Goal: Transaction & Acquisition: Purchase product/service

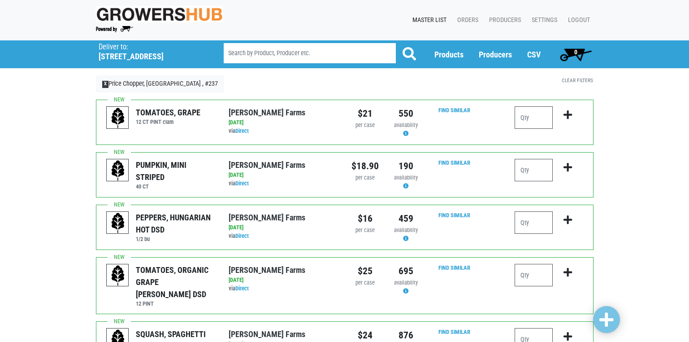
scroll to position [45, 0]
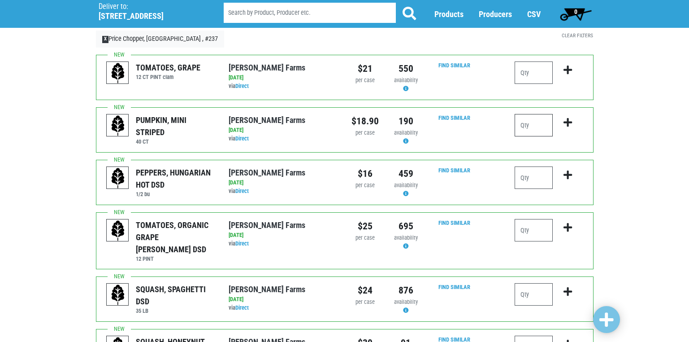
click at [523, 125] on input "number" at bounding box center [534, 125] width 38 height 22
click at [525, 129] on input "number" at bounding box center [534, 125] width 38 height 22
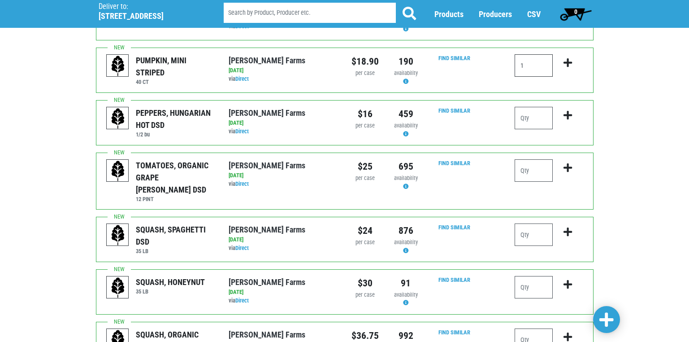
scroll to position [134, 0]
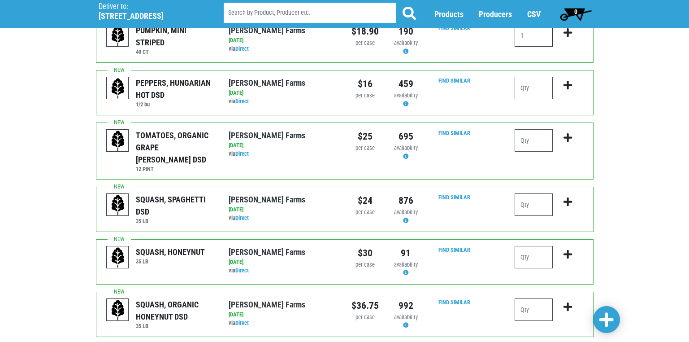
type input "1"
click at [525, 193] on input "number" at bounding box center [534, 204] width 38 height 22
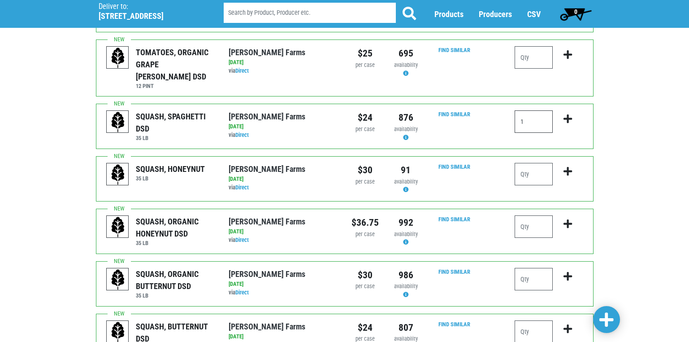
scroll to position [224, 0]
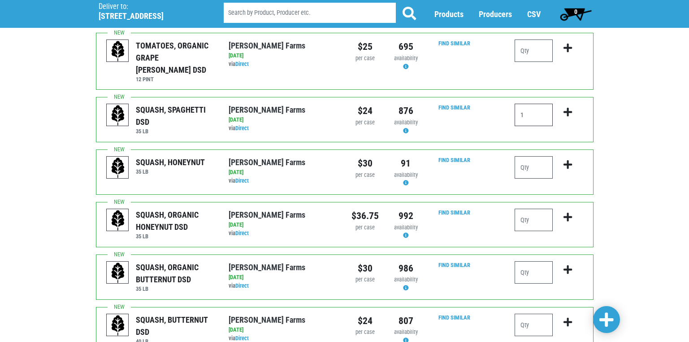
type input "1"
click at [525, 156] on input "number" at bounding box center [534, 167] width 38 height 22
drag, startPoint x: 495, startPoint y: 156, endPoint x: 507, endPoint y: 125, distance: 32.6
click at [507, 125] on div "SQUASH, SPAGHETTI DSD 35 [PERSON_NAME][GEOGRAPHIC_DATA] via Direct on [DATE] 35…" at bounding box center [345, 119] width 498 height 45
click at [525, 159] on input "number" at bounding box center [534, 167] width 38 height 22
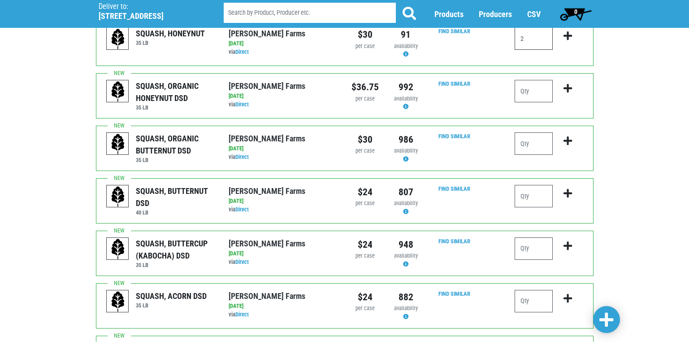
scroll to position [359, 0]
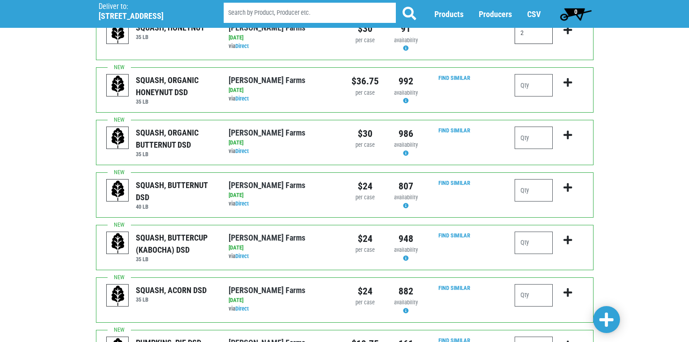
type input "2"
click at [528, 181] on input "number" at bounding box center [534, 190] width 38 height 22
type input "2"
click at [525, 235] on input "number" at bounding box center [534, 242] width 38 height 22
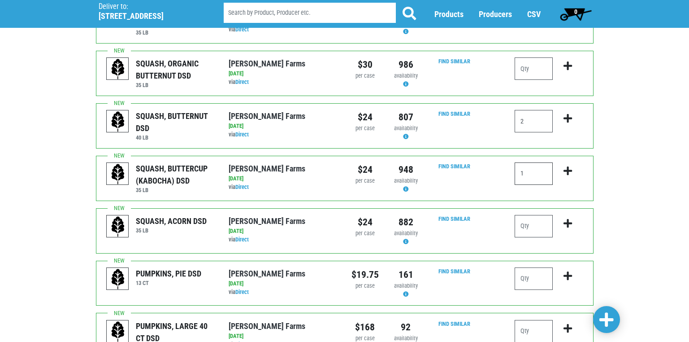
scroll to position [448, 0]
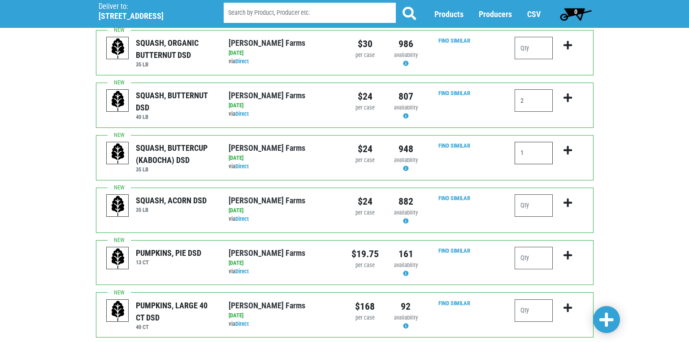
type input "1"
click at [527, 194] on input "number" at bounding box center [534, 205] width 38 height 22
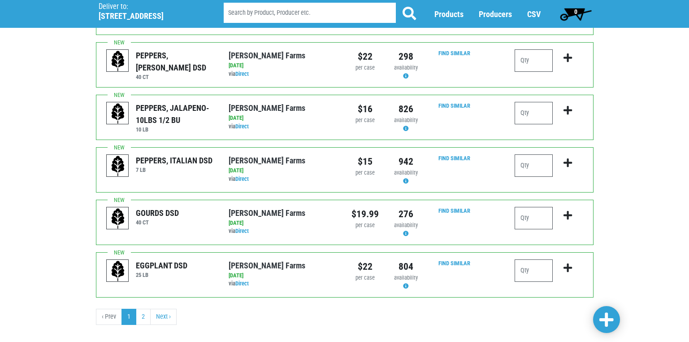
scroll to position [856, 0]
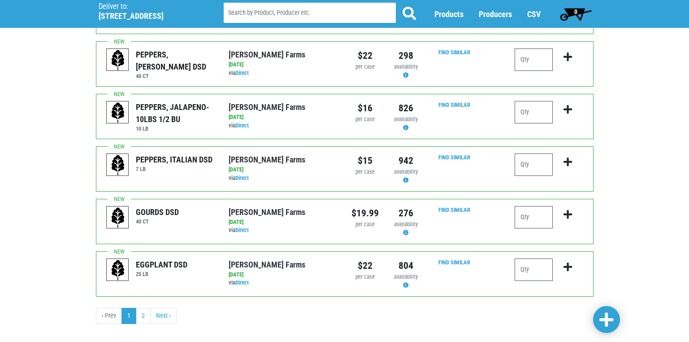
type input "2"
click at [602, 316] on span at bounding box center [606, 320] width 14 height 16
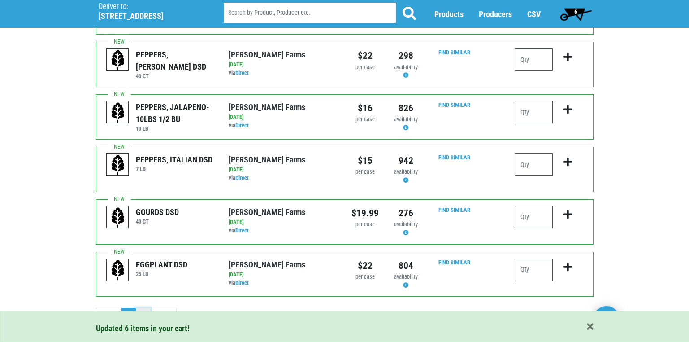
click at [144, 308] on link "2" at bounding box center [143, 316] width 15 height 16
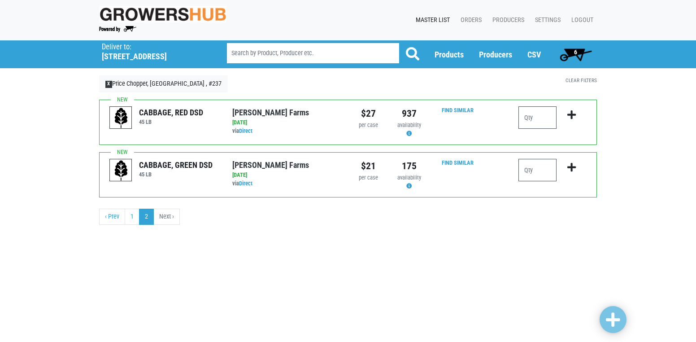
click at [572, 55] on span "6" at bounding box center [575, 54] width 40 height 18
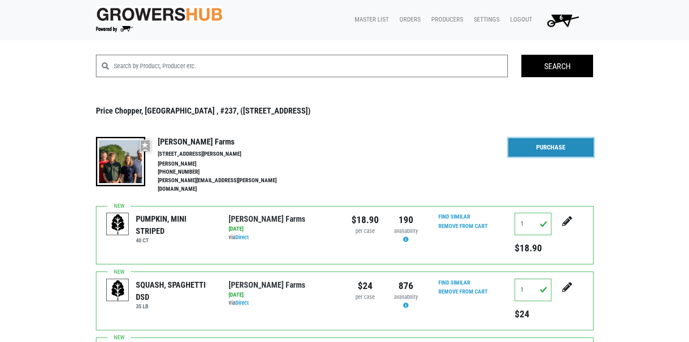
click at [548, 149] on link "Purchase" at bounding box center [550, 147] width 85 height 19
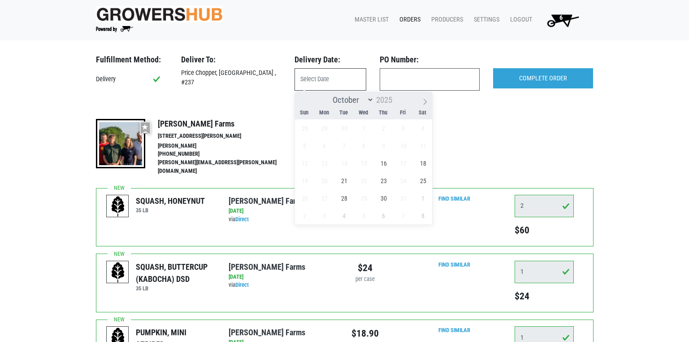
click at [327, 78] on input "text" at bounding box center [331, 79] width 72 height 22
click at [385, 162] on span "16" at bounding box center [383, 162] width 17 height 17
type input "[DATE]"
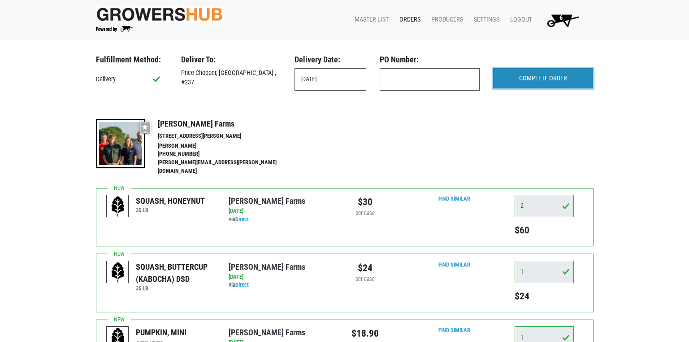
click at [548, 78] on input "COMPLETE ORDER" at bounding box center [543, 78] width 100 height 21
